Goal: Check status: Check status

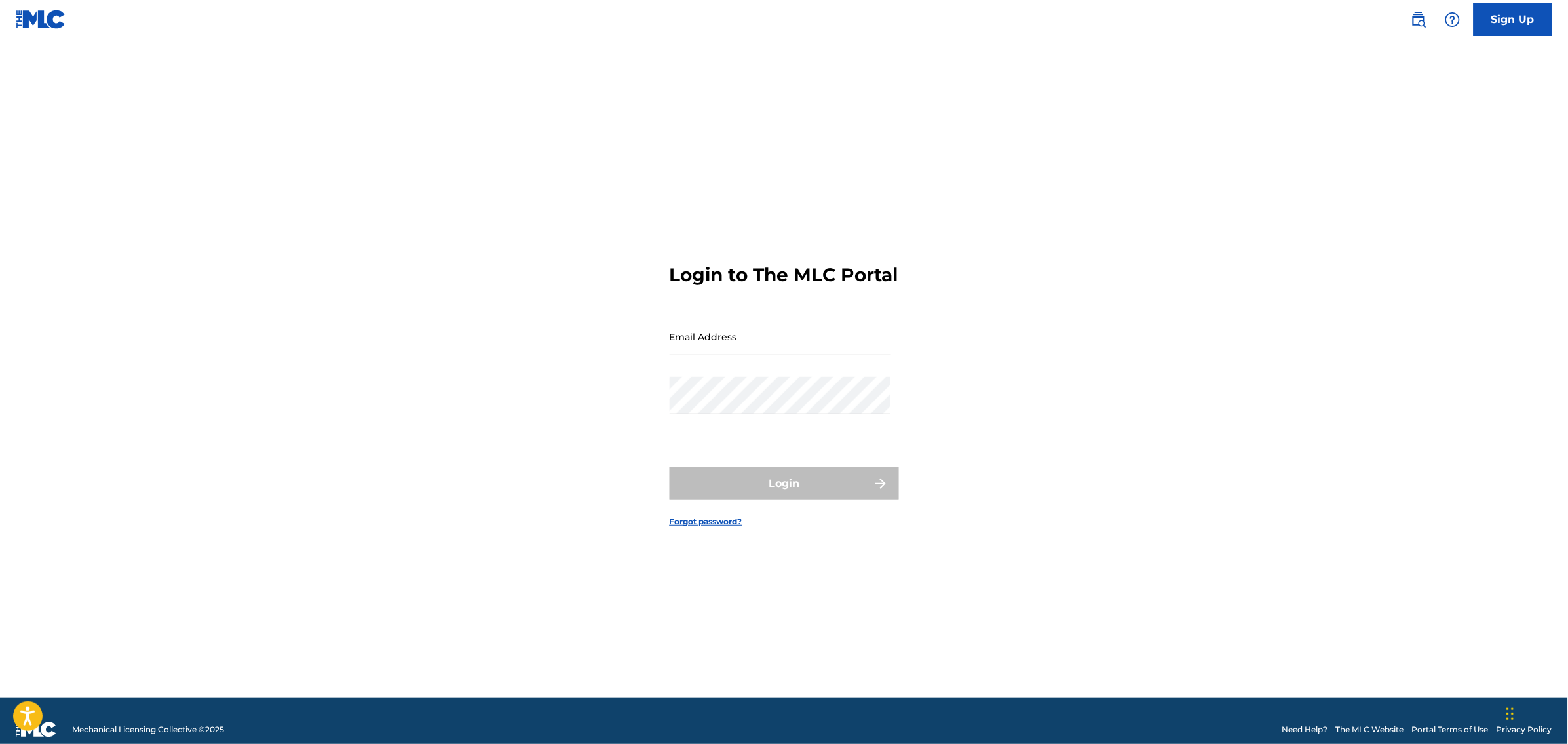
click at [784, 339] on input "Email Address" at bounding box center [780, 336] width 222 height 37
type input "[PERSON_NAME][EMAIL_ADDRESS][PERSON_NAME][DOMAIN_NAME]"
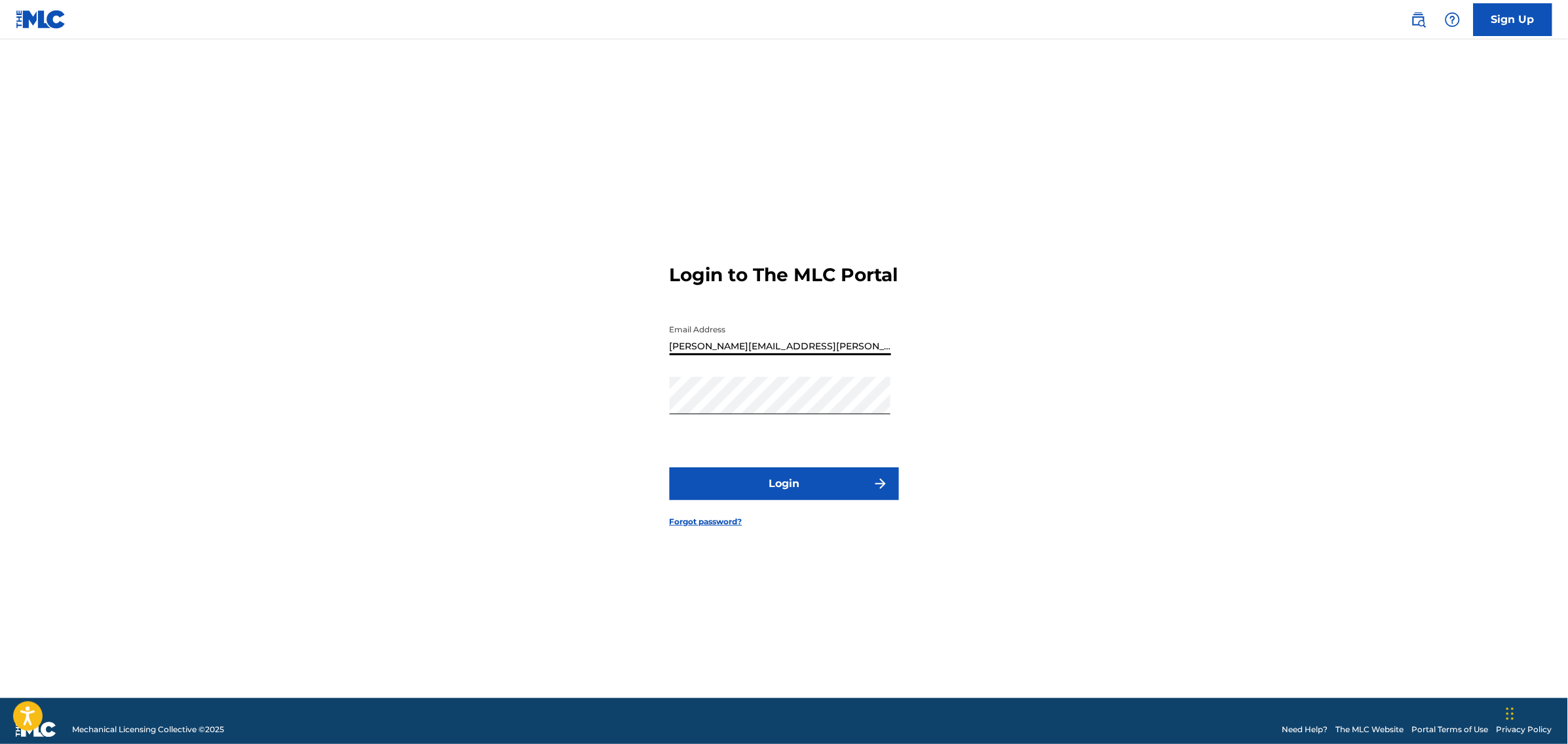
click at [802, 500] on button "Login" at bounding box center [784, 483] width 229 height 33
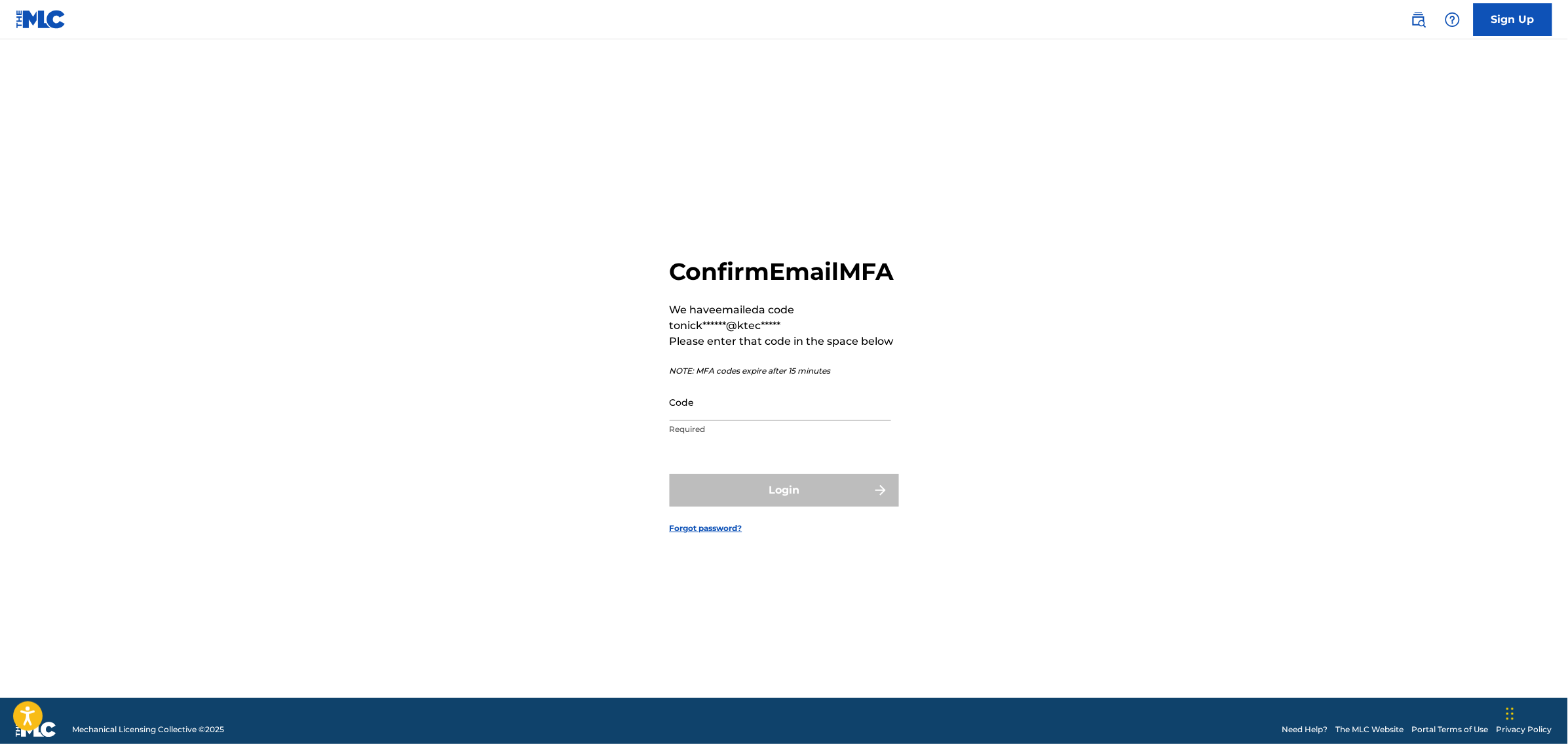
click at [746, 417] on input "Code" at bounding box center [780, 401] width 222 height 37
paste input "441761"
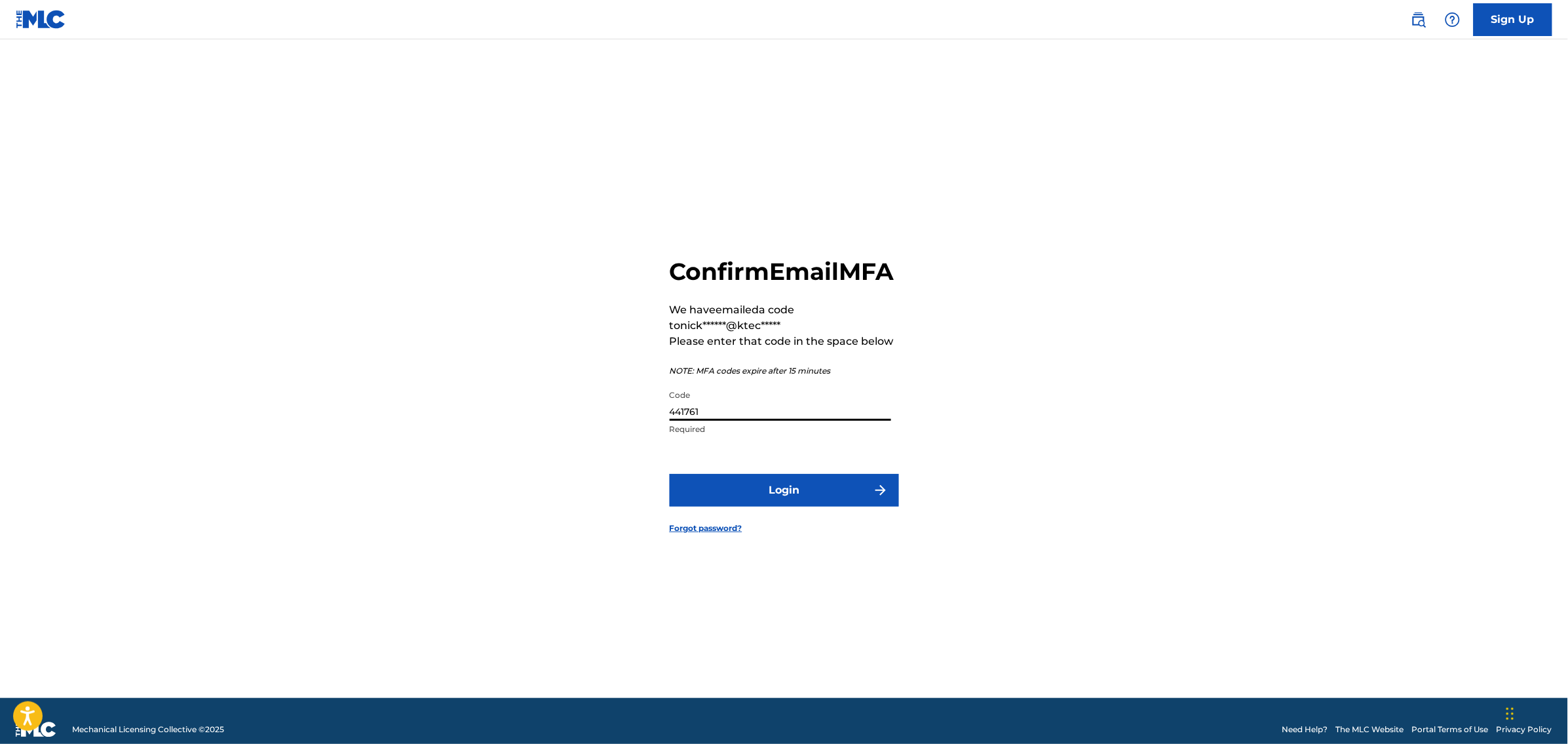
type input "441761"
click at [670, 473] on button "Login" at bounding box center [784, 489] width 229 height 33
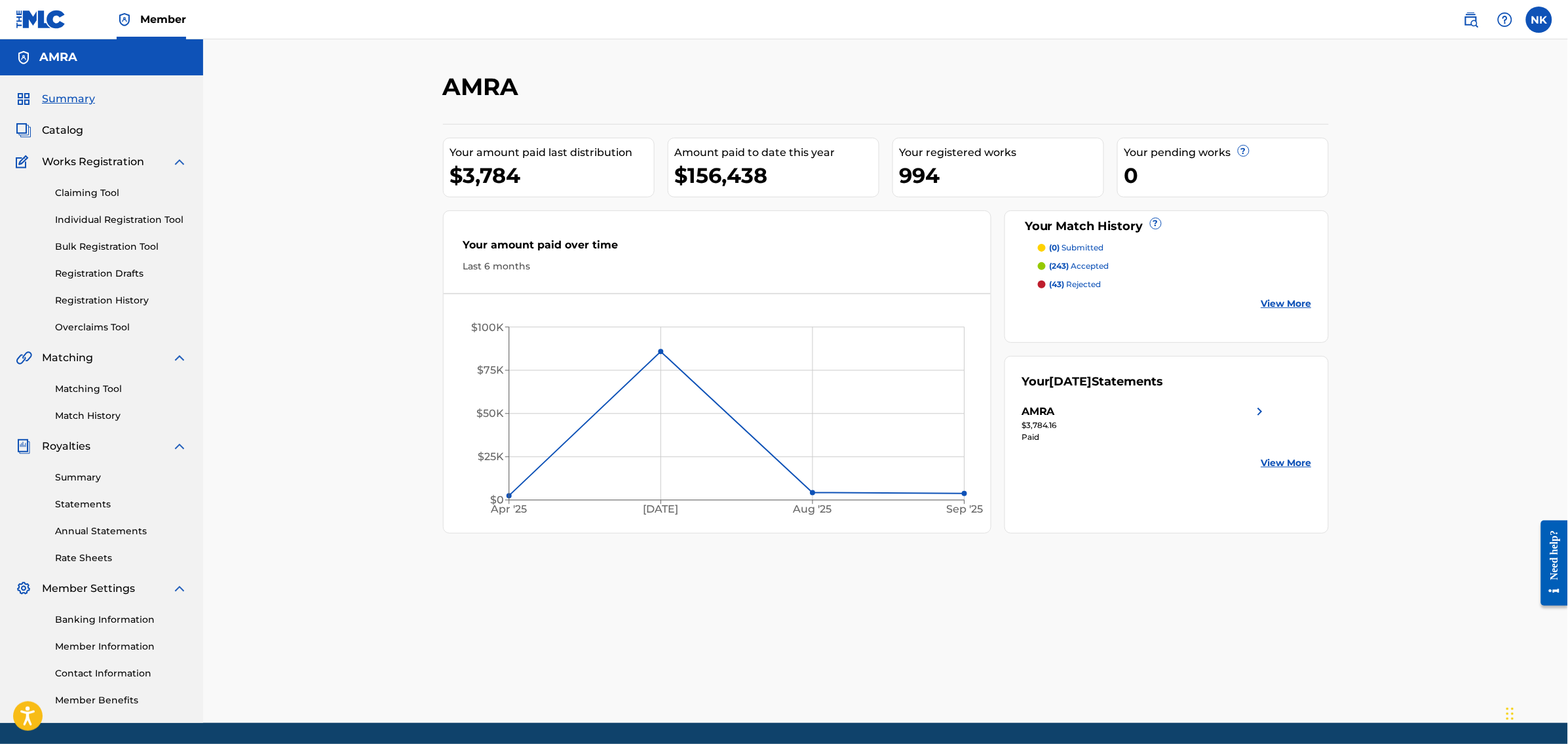
click at [103, 303] on link "Registration History" at bounding box center [121, 300] width 132 height 14
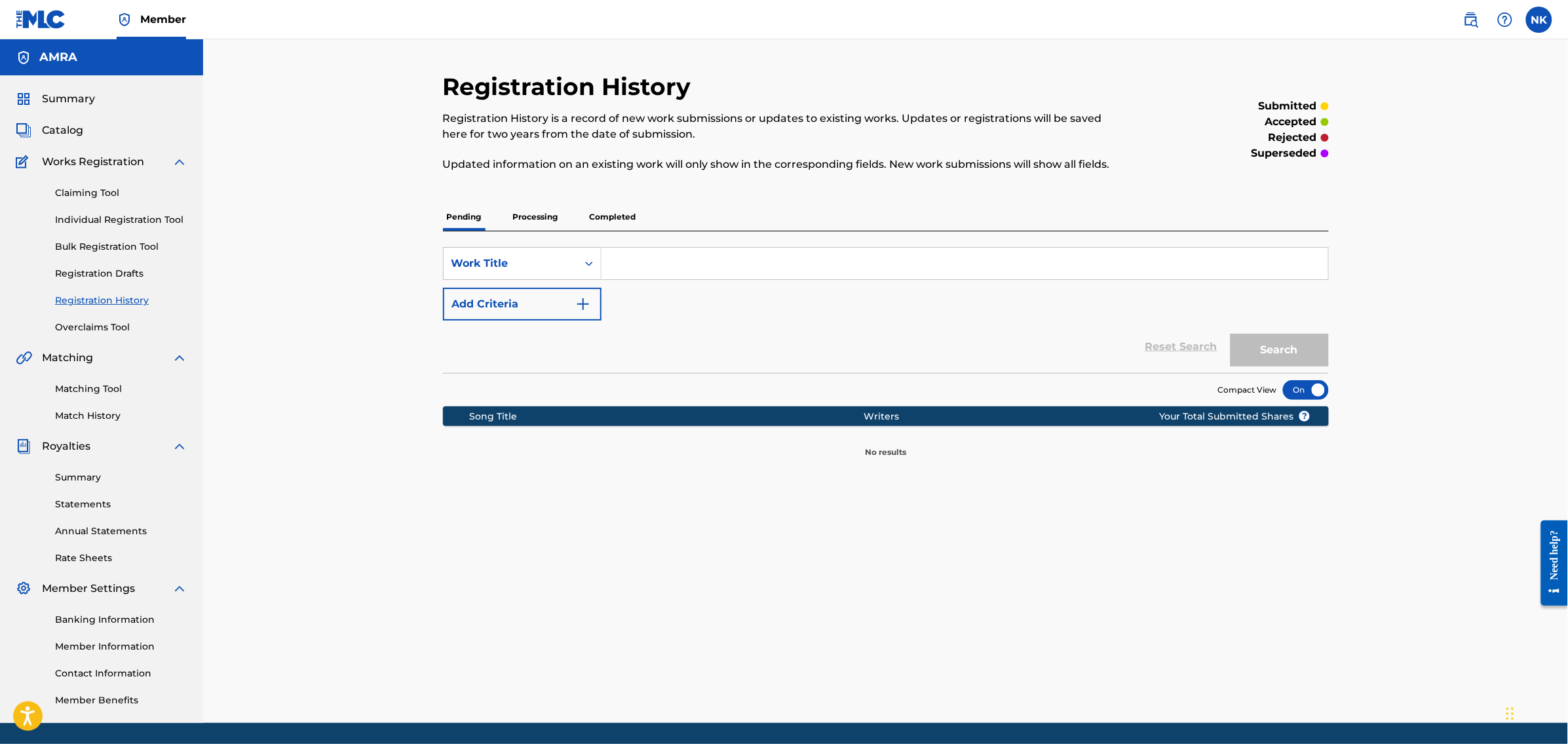
click at [541, 220] on p "Processing" at bounding box center [535, 217] width 53 height 28
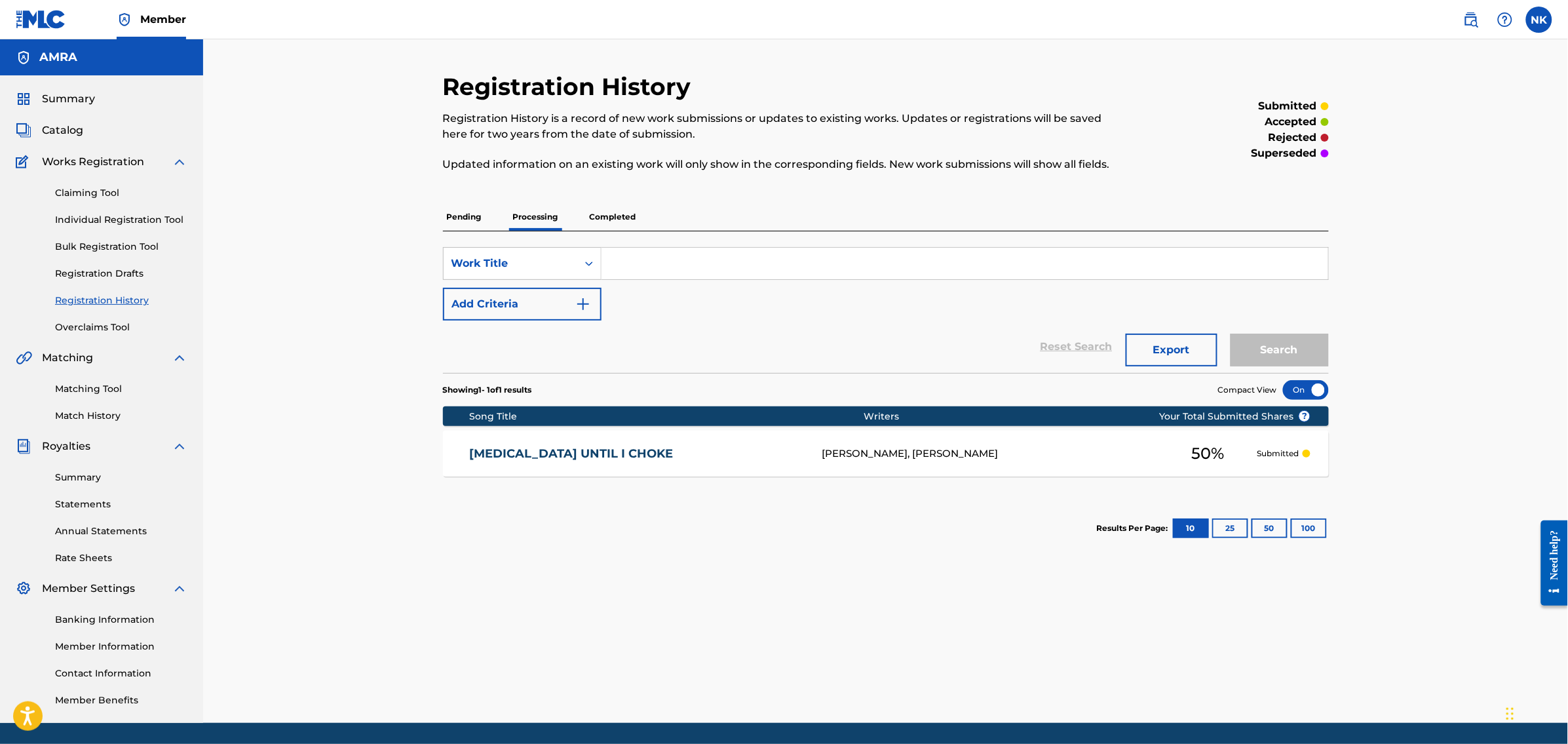
click at [621, 218] on p "Completed" at bounding box center [612, 217] width 55 height 28
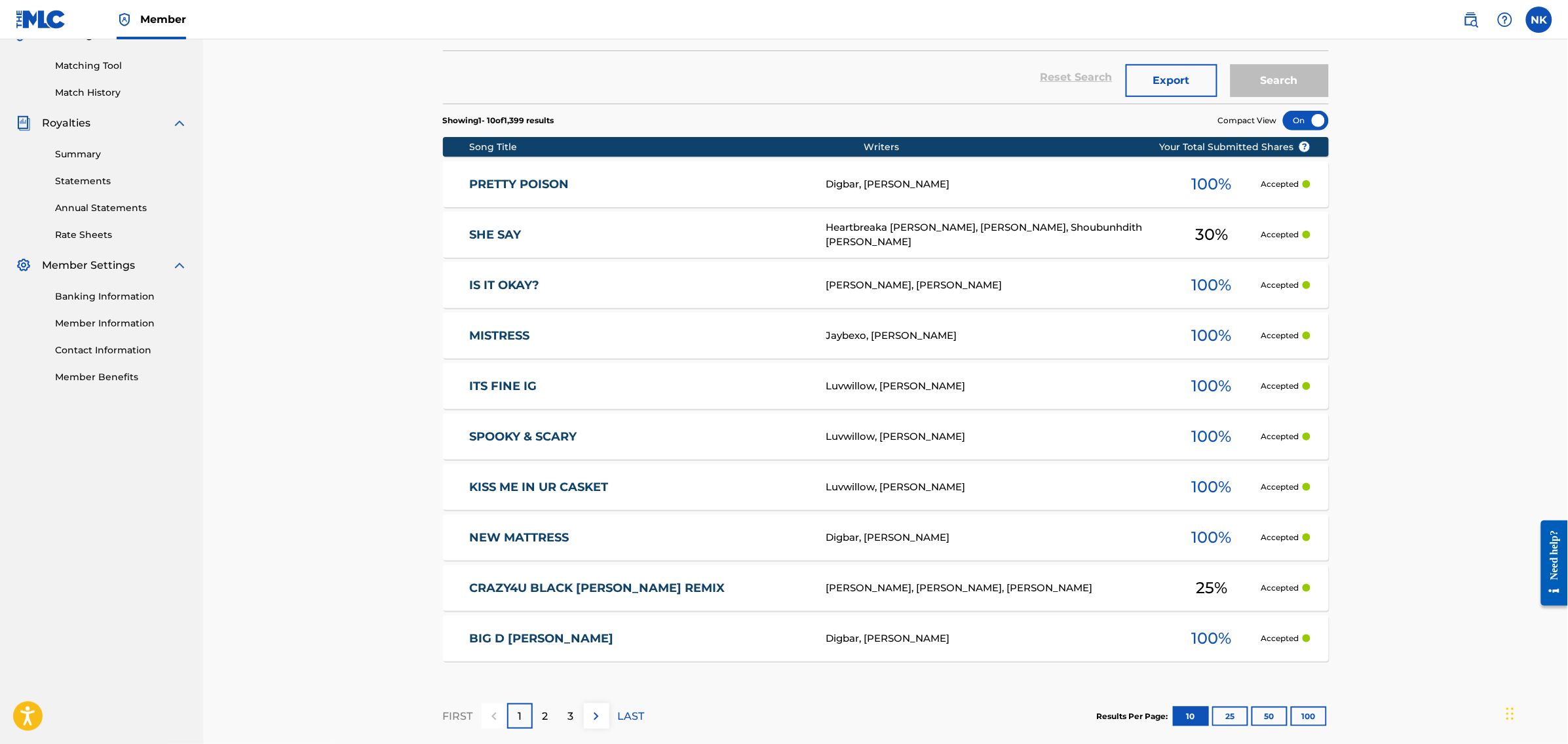
scroll to position [324, 0]
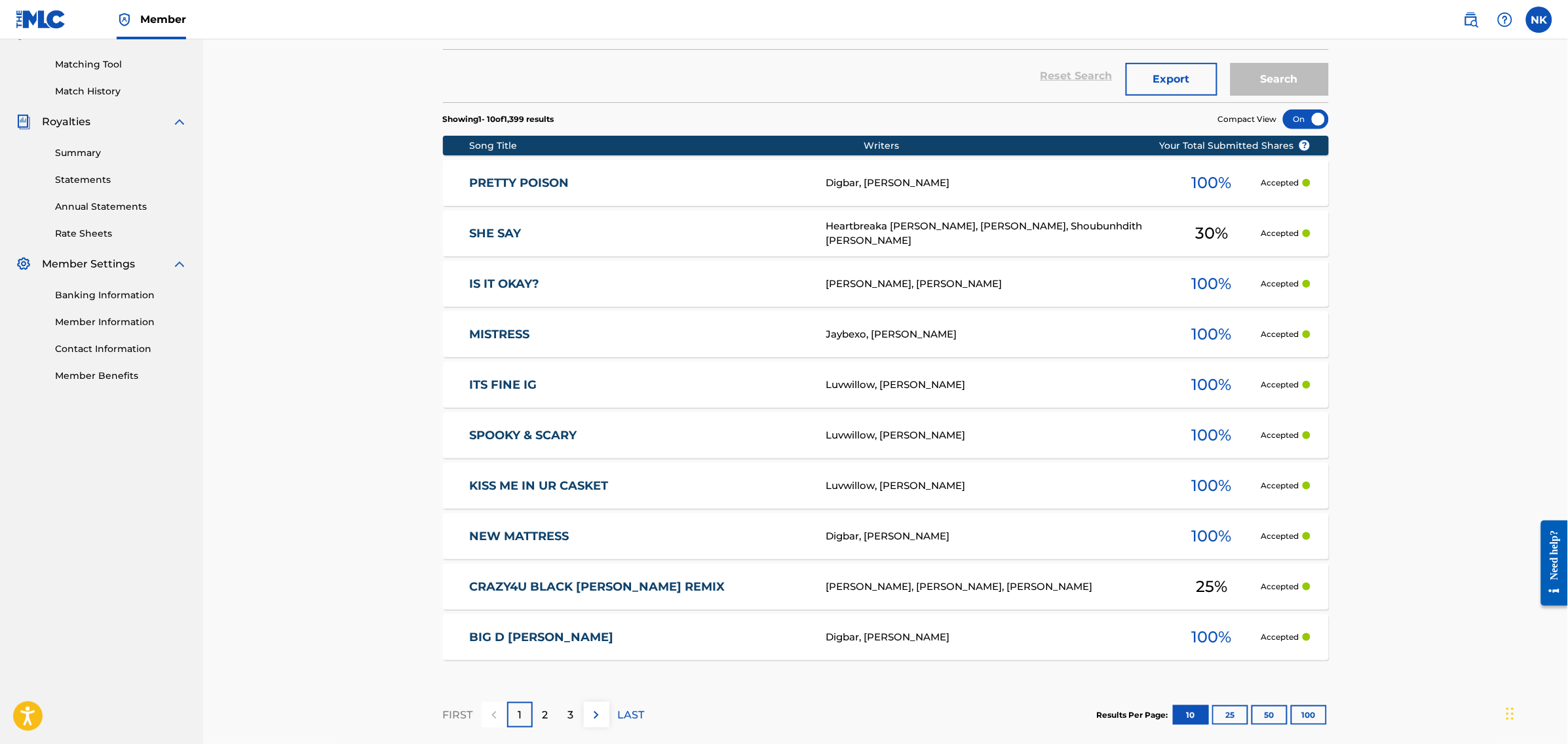
click at [774, 181] on link "PRETTY POISON" at bounding box center [639, 183] width 340 height 15
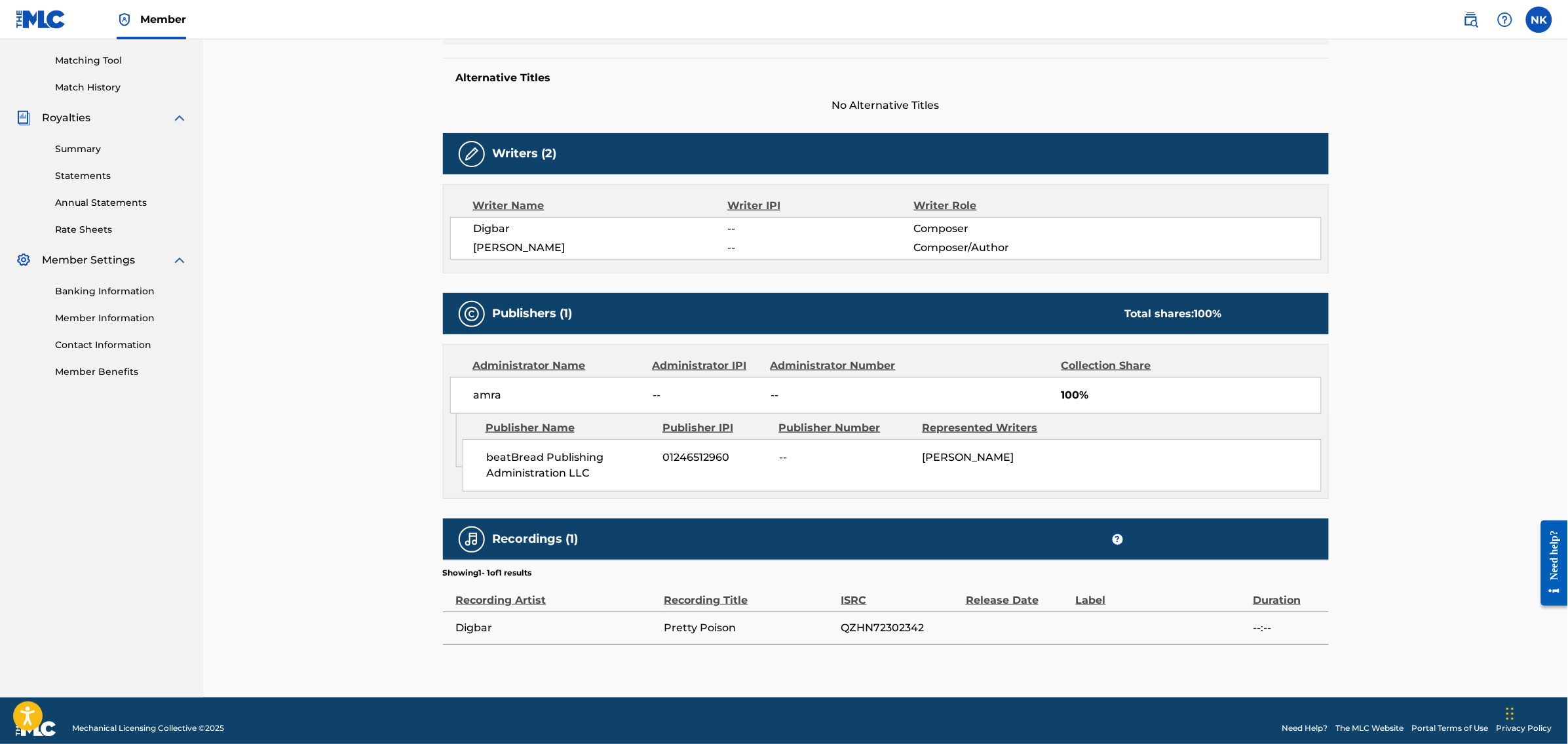
scroll to position [346, 0]
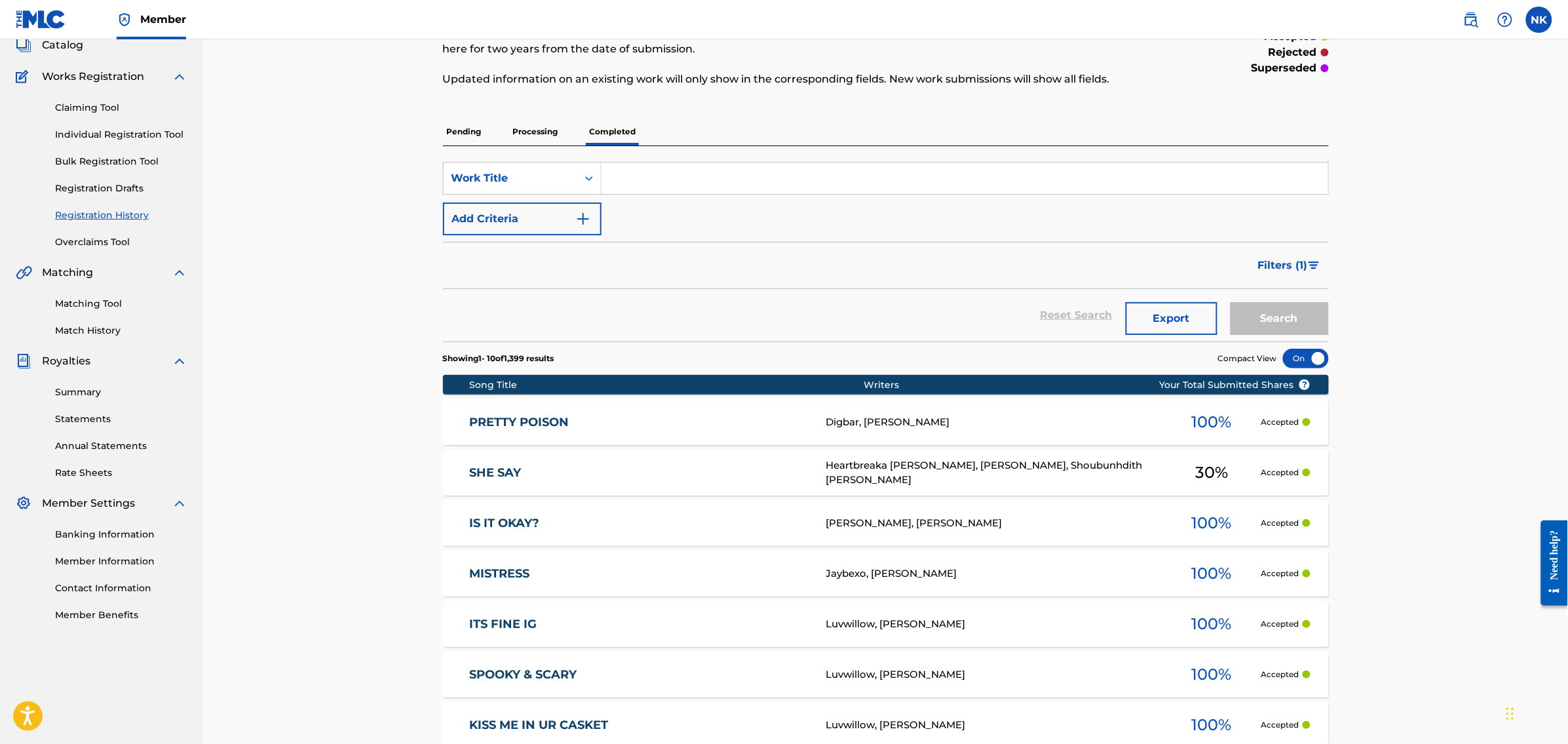
scroll to position [76, 0]
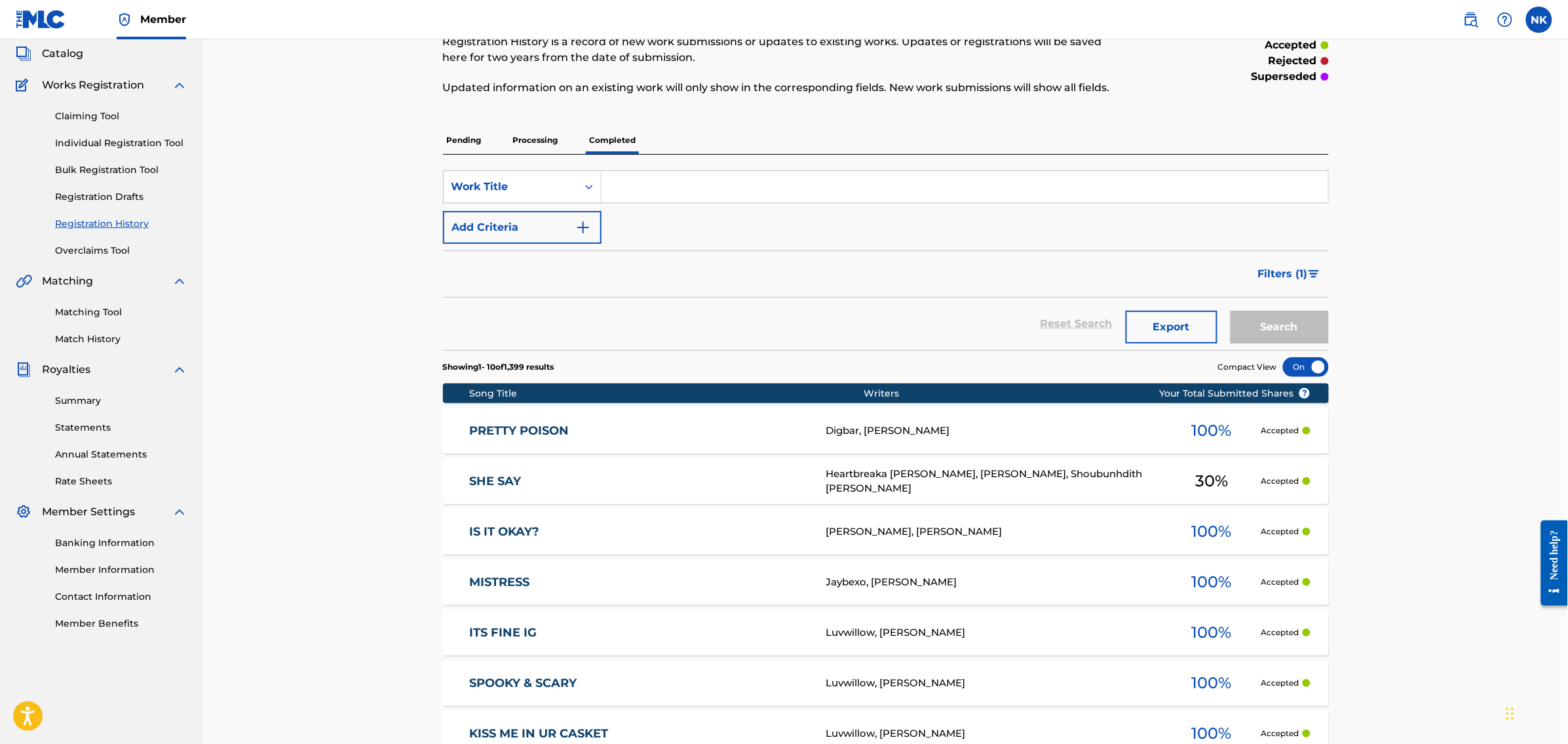
click at [1303, 278] on span "Filters ( 1 )" at bounding box center [1283, 274] width 49 height 16
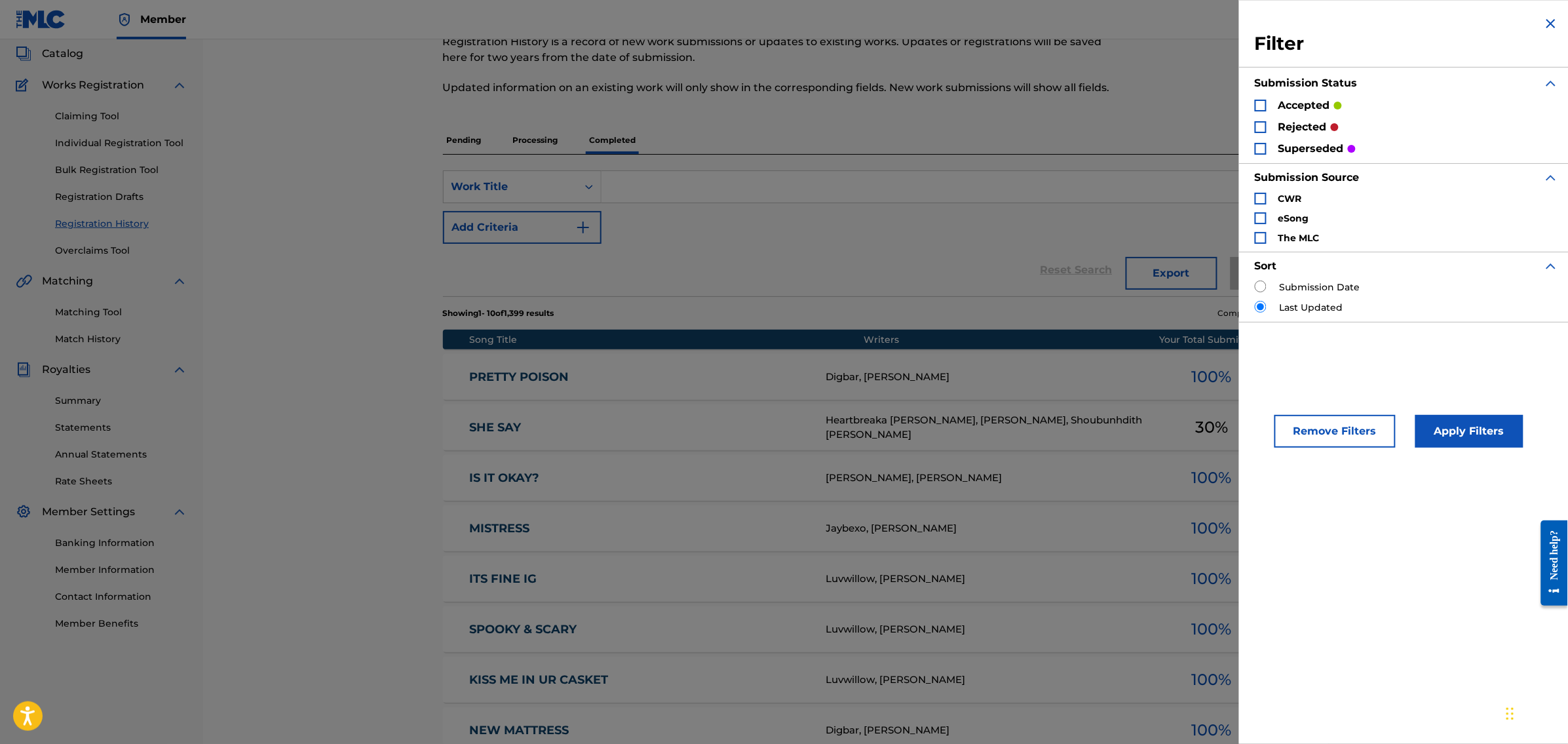
click at [1263, 284] on input "Search Form" at bounding box center [1260, 287] width 12 height 12
radio input "true"
click at [1466, 423] on button "Apply Filters" at bounding box center [1469, 431] width 108 height 33
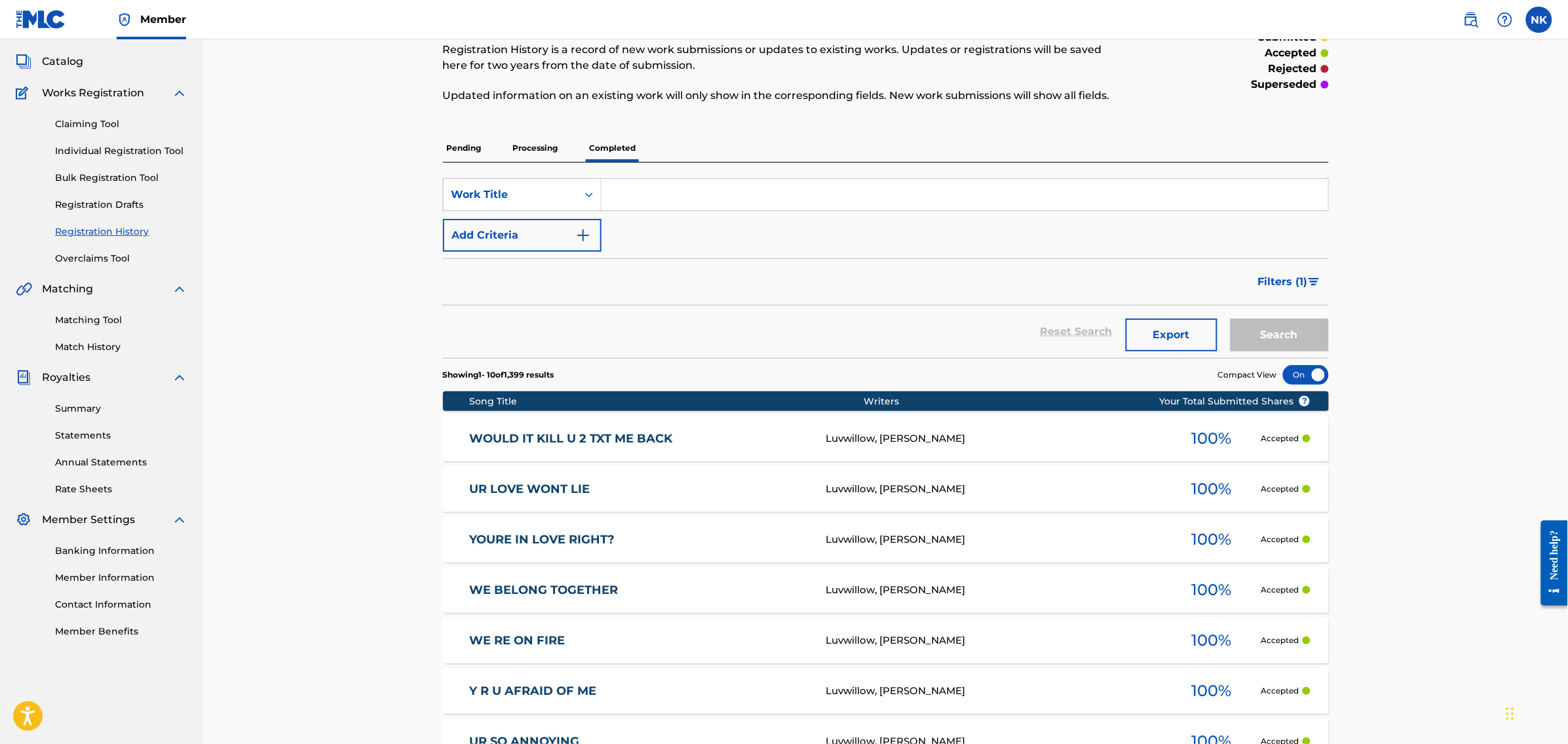
scroll to position [123, 0]
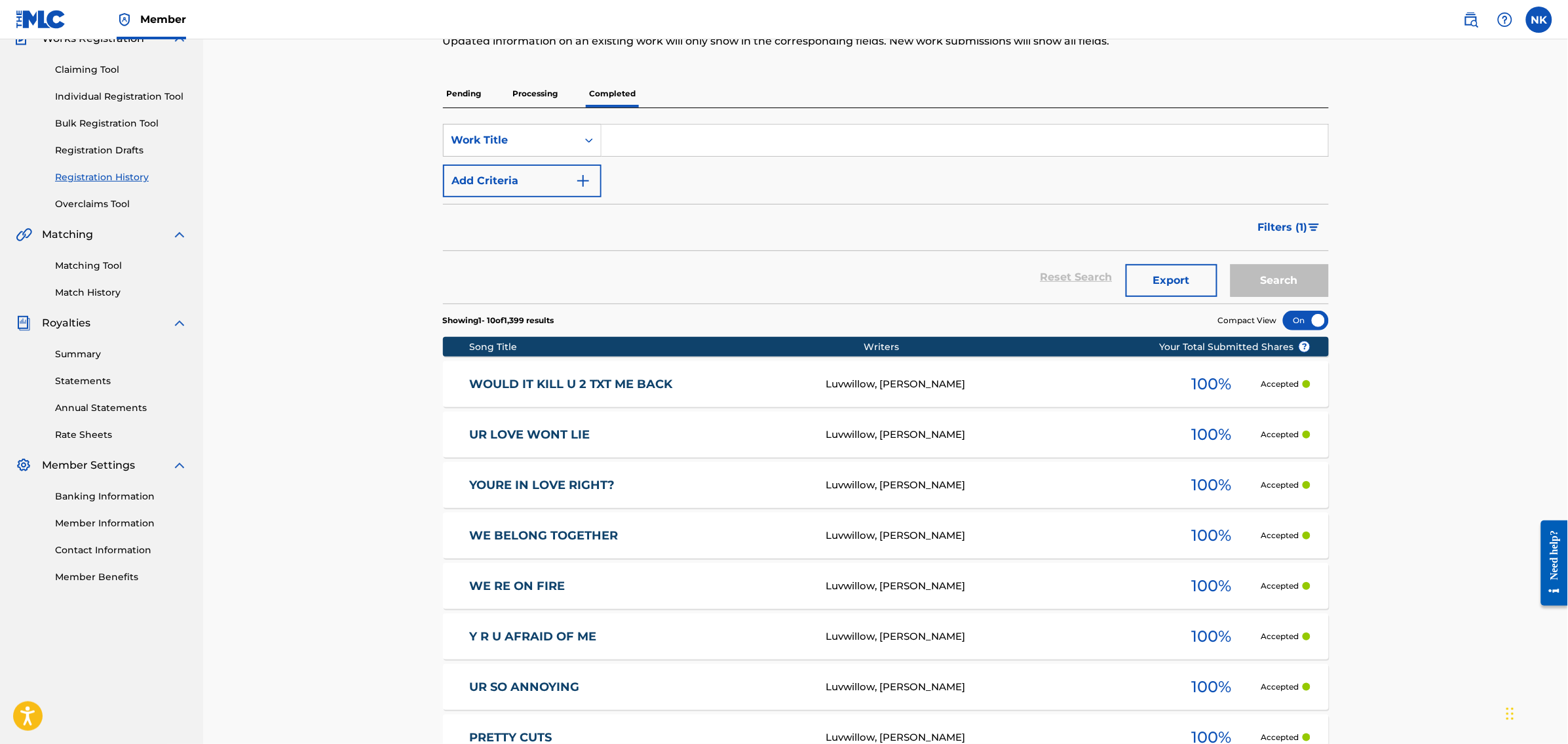
click at [1310, 228] on img "Search Form" at bounding box center [1313, 227] width 11 height 8
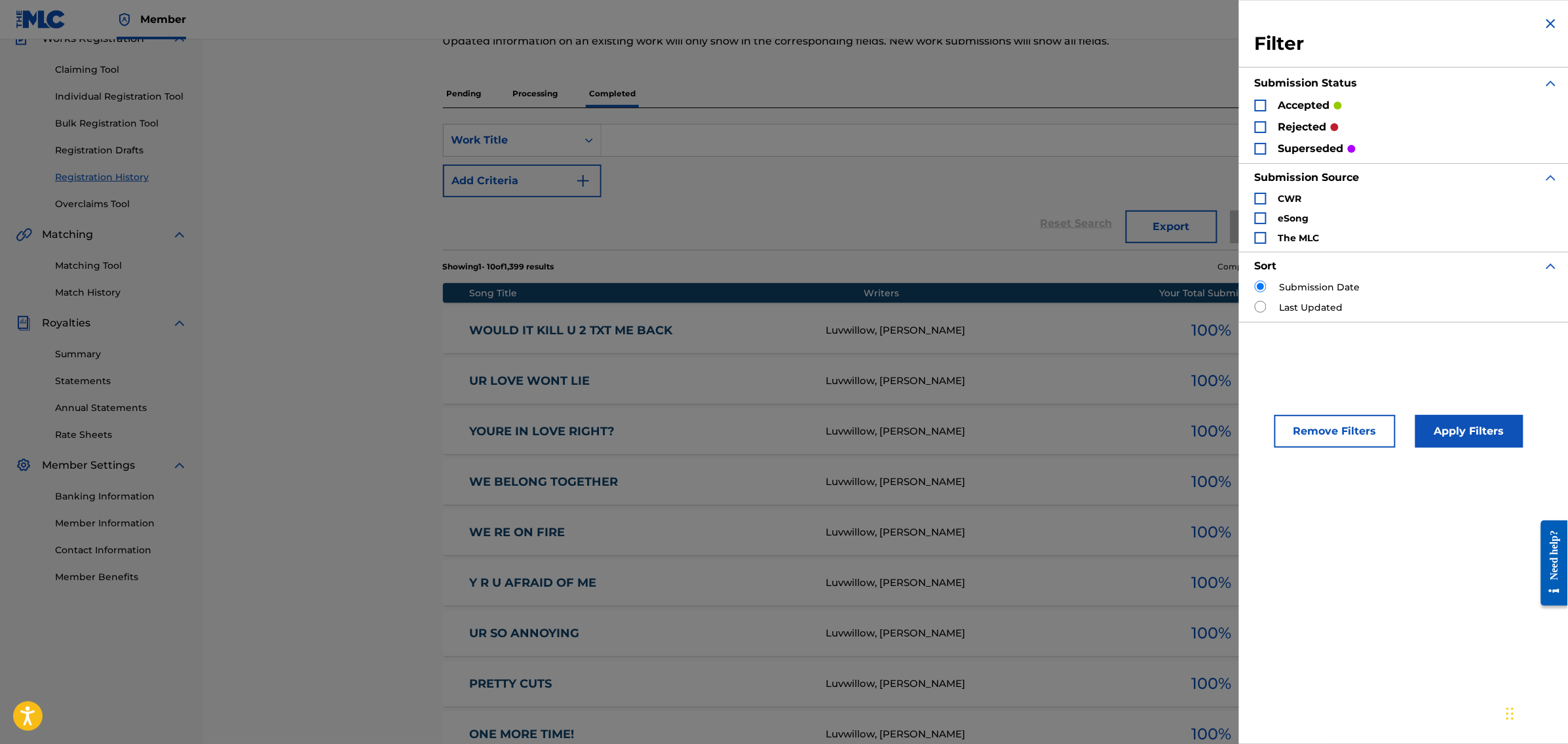
click at [1547, 17] on img "Search Form" at bounding box center [1551, 24] width 16 height 16
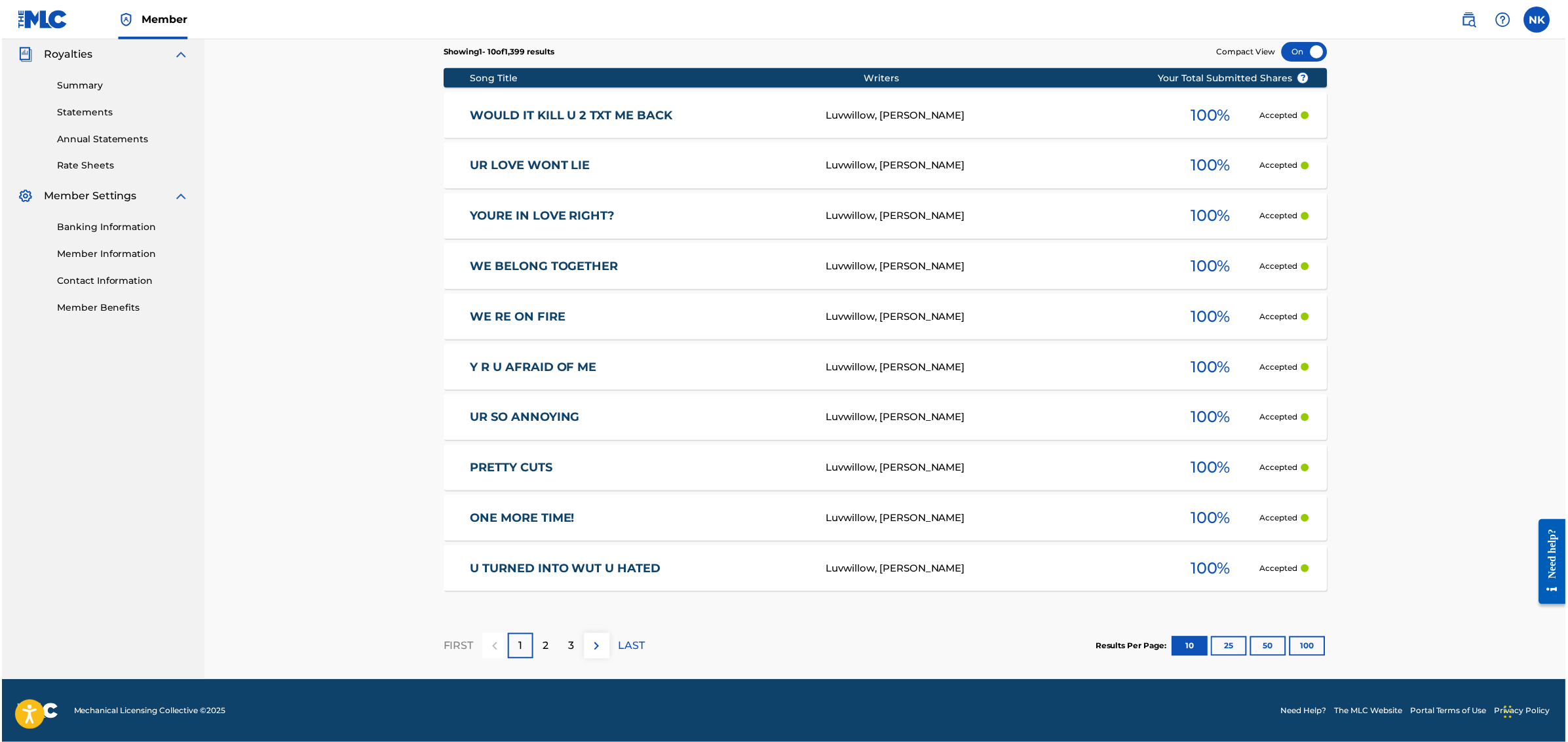
scroll to position [0, 0]
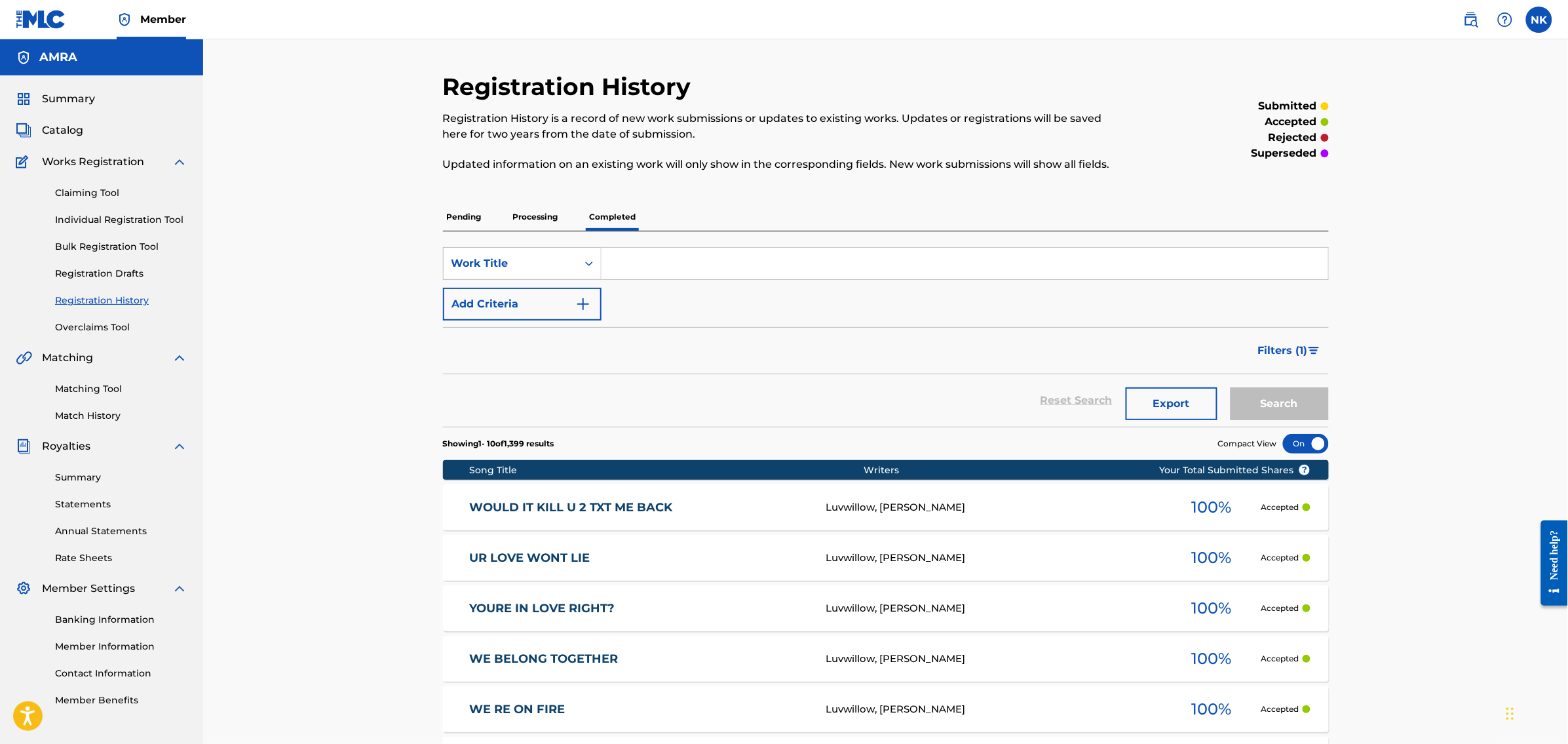
click at [636, 265] on input "Search Form" at bounding box center [964, 263] width 727 height 31
